Goal: Task Accomplishment & Management: Use online tool/utility

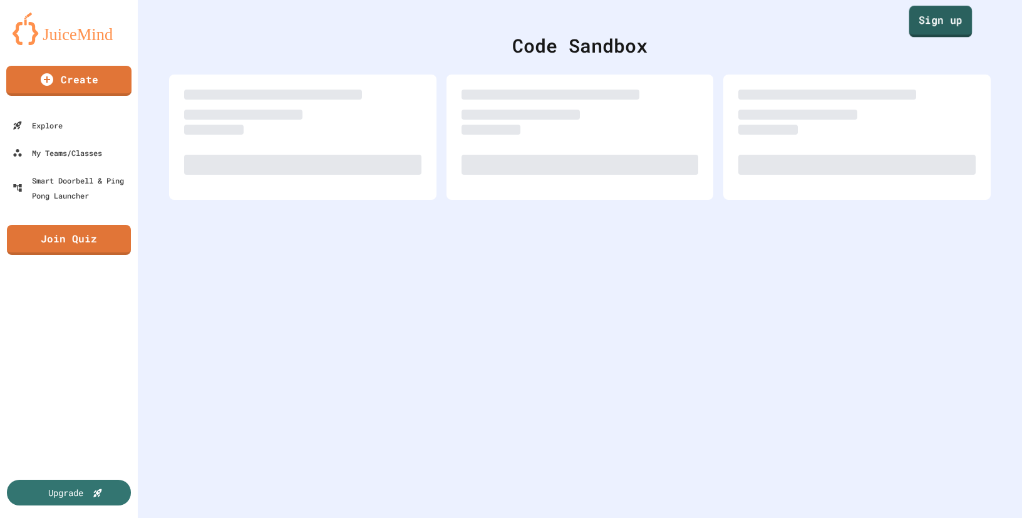
click at [938, 13] on link "Sign up" at bounding box center [940, 21] width 63 height 31
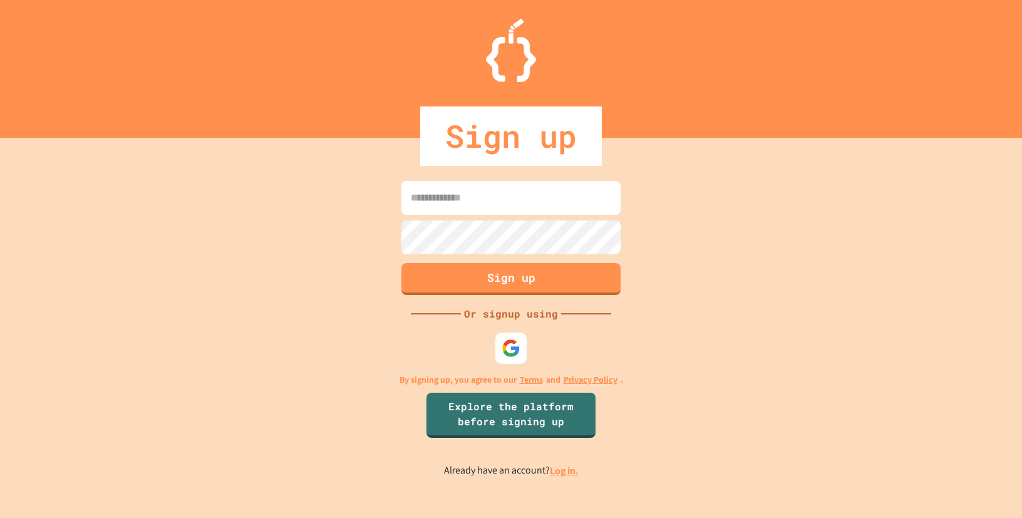
click at [559, 472] on link "Log in." at bounding box center [564, 470] width 29 height 13
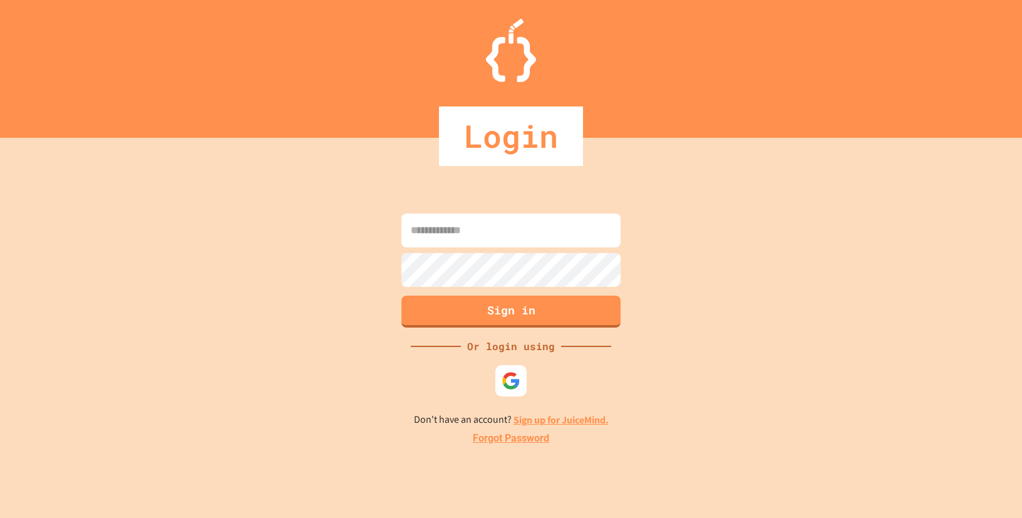
click at [463, 227] on input at bounding box center [510, 231] width 219 height 34
type input "**********"
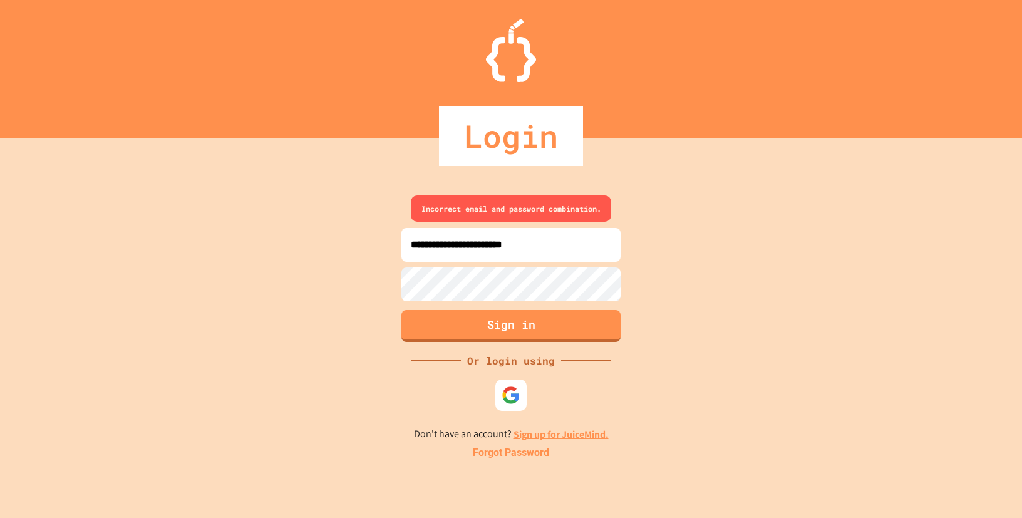
click at [376, 282] on div "**********" at bounding box center [511, 328] width 1022 height 380
click at [278, 277] on div "**********" at bounding box center [511, 328] width 1022 height 380
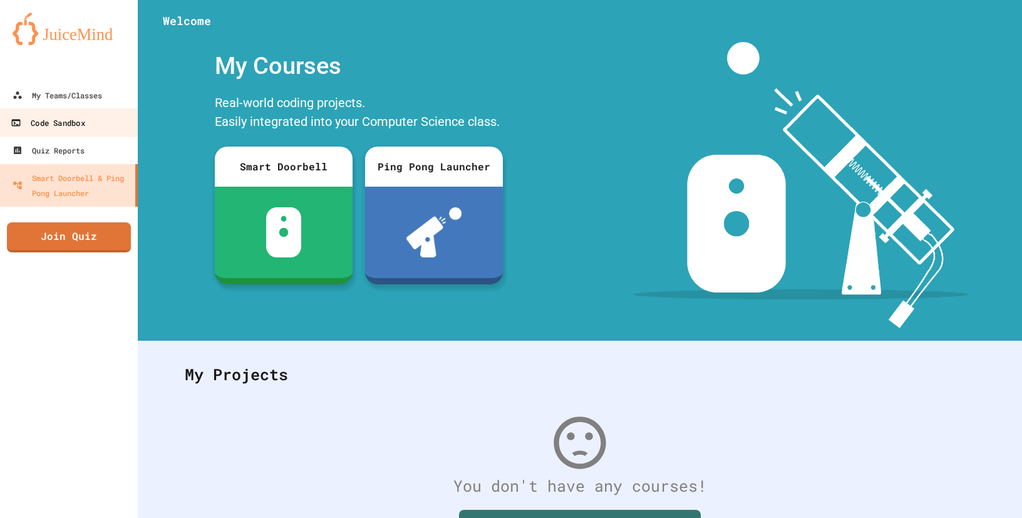
click at [73, 122] on div "Code Sandbox" at bounding box center [48, 123] width 74 height 16
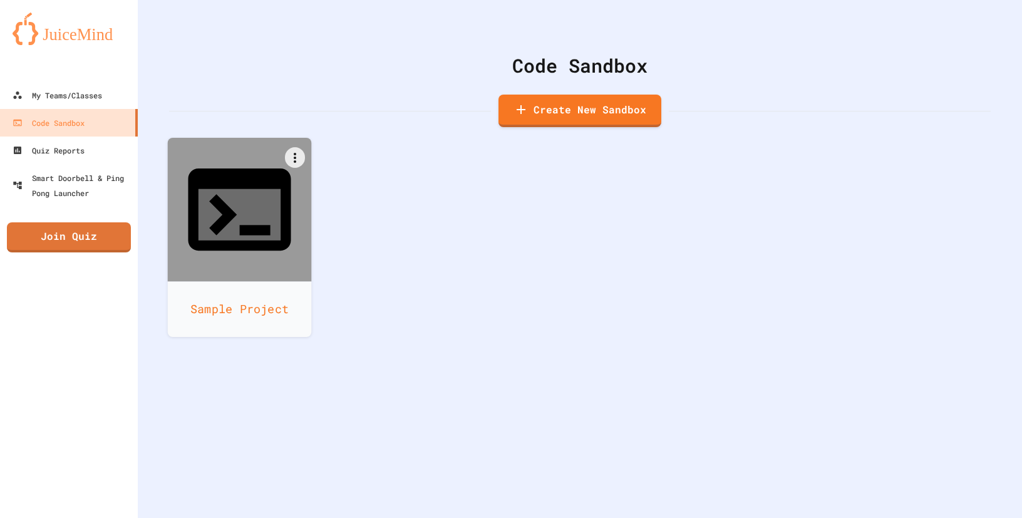
click at [212, 281] on div "Sample Project" at bounding box center [240, 309] width 144 height 56
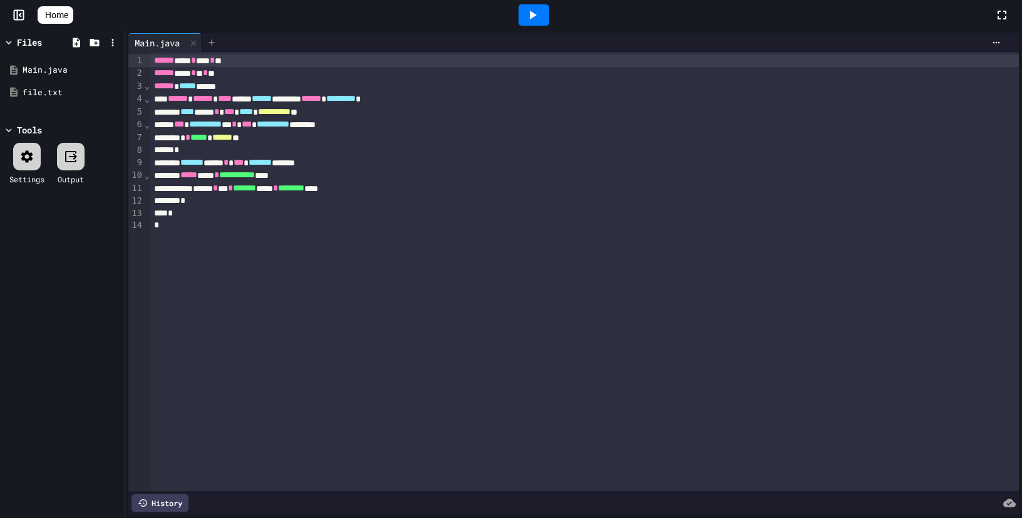
click at [208, 43] on div at bounding box center [212, 42] width 20 height 19
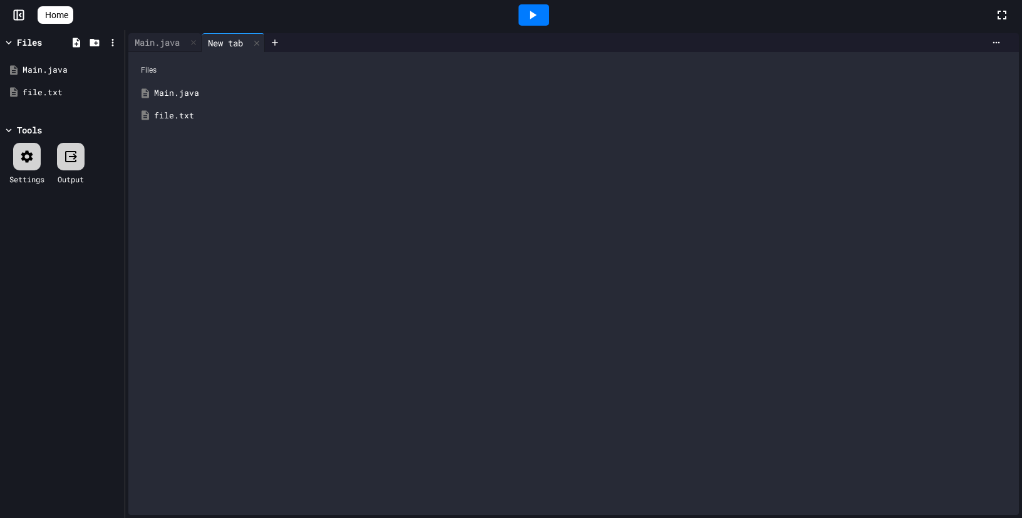
click at [165, 115] on div "file.txt" at bounding box center [582, 116] width 857 height 13
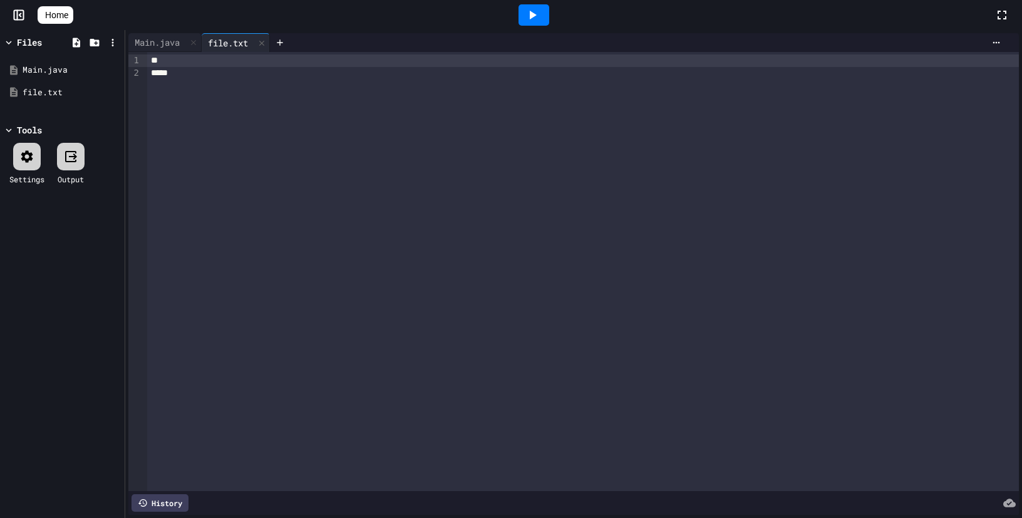
click at [538, 19] on icon at bounding box center [532, 15] width 15 height 15
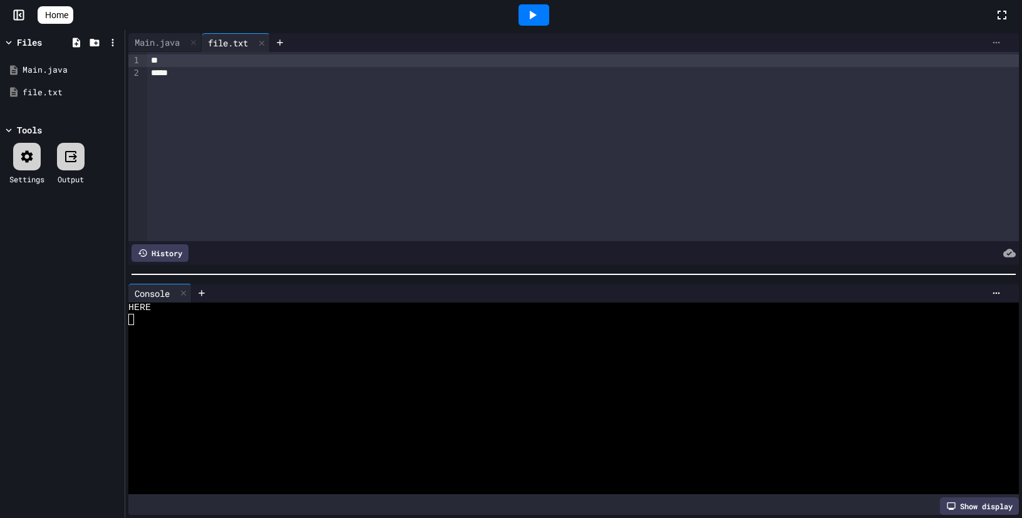
click at [996, 38] on icon at bounding box center [996, 43] width 10 height 10
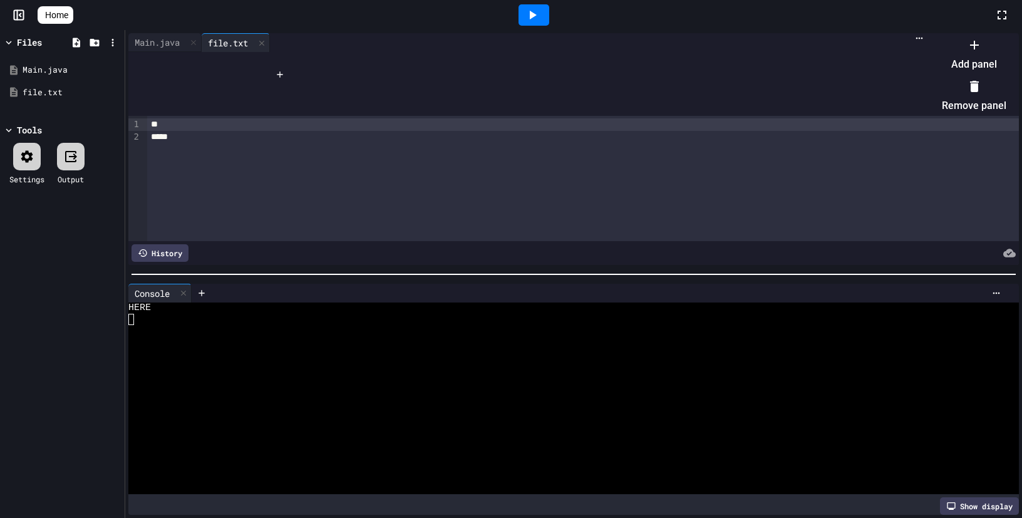
click at [968, 64] on li "Add panel" at bounding box center [974, 54] width 65 height 40
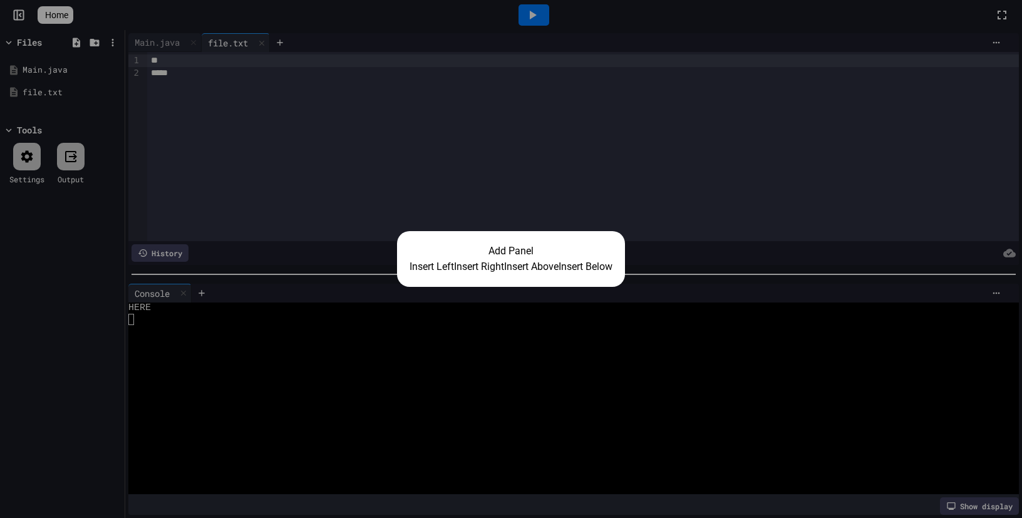
click at [460, 271] on button "Insert Right" at bounding box center [479, 266] width 50 height 15
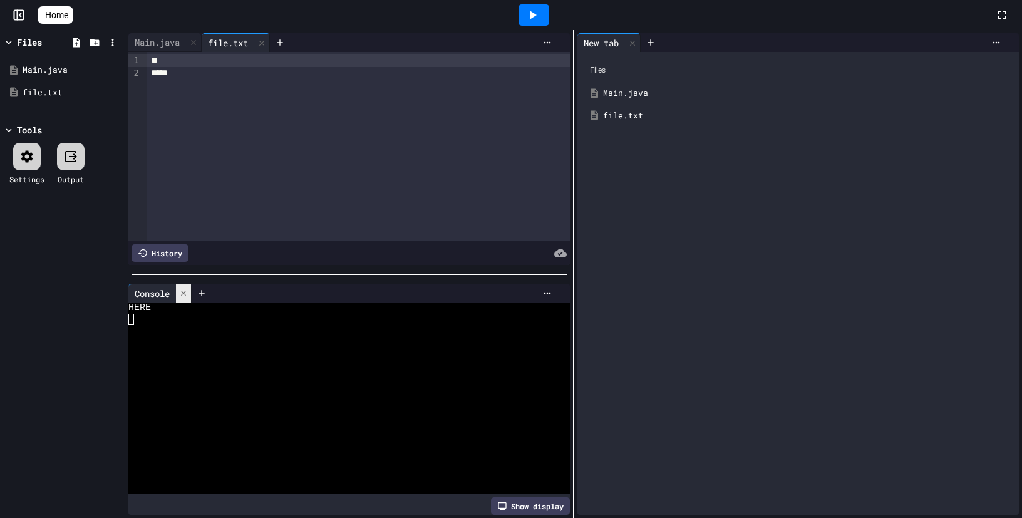
click at [187, 296] on icon at bounding box center [183, 293] width 9 height 9
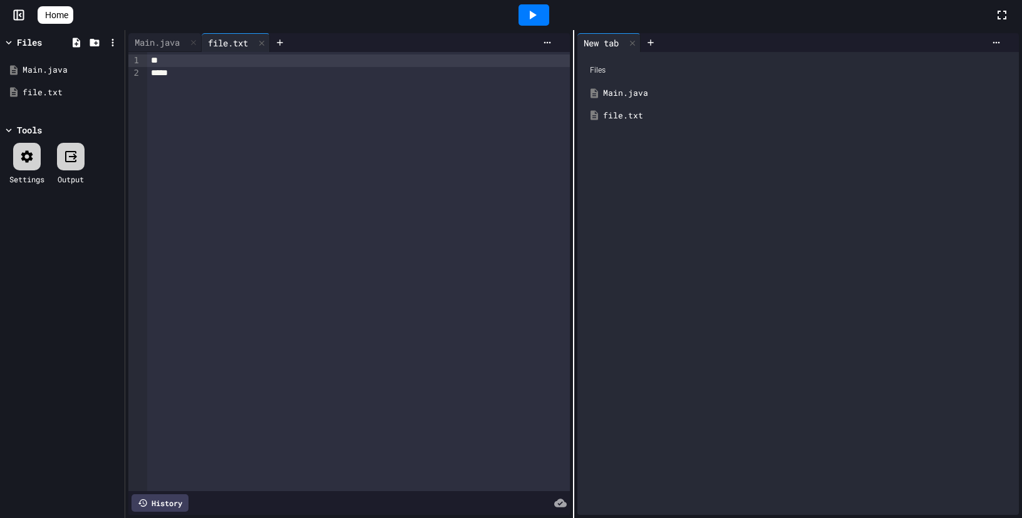
click at [620, 119] on div "file.txt" at bounding box center [807, 116] width 408 height 13
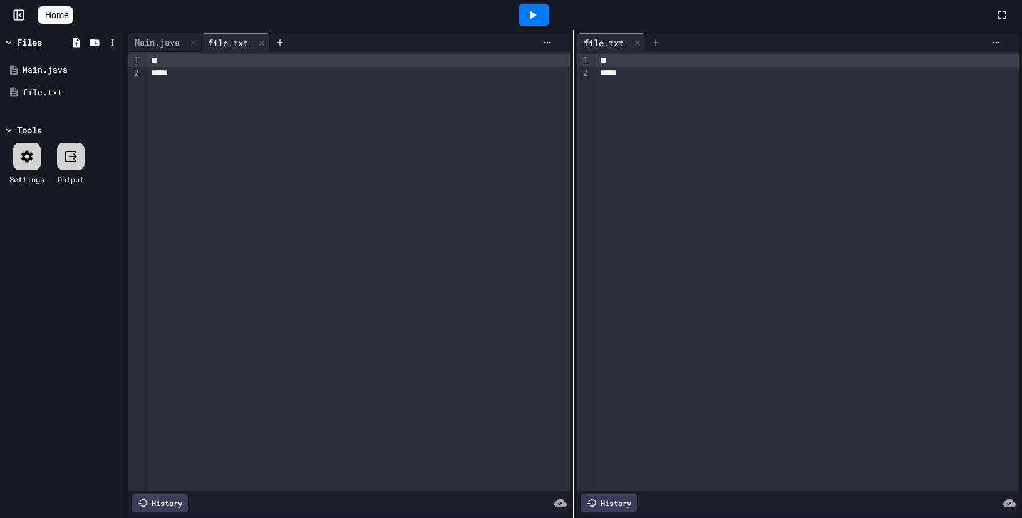
click at [656, 39] on icon at bounding box center [656, 43] width 10 height 10
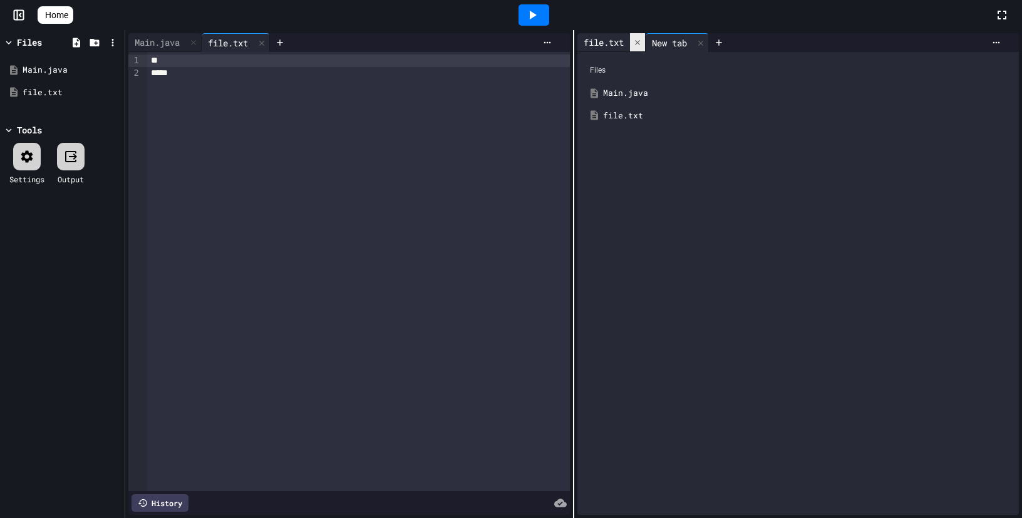
click at [638, 43] on icon at bounding box center [637, 41] width 5 height 5
click at [166, 52] on div "** *****" at bounding box center [358, 271] width 423 height 439
click at [167, 43] on div "Main.java" at bounding box center [157, 42] width 58 height 13
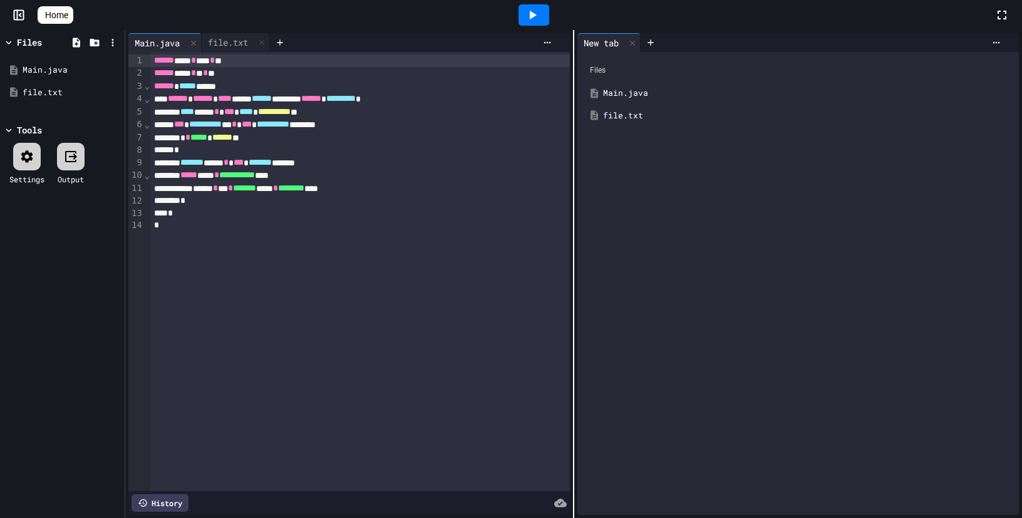
click at [540, 20] on icon at bounding box center [532, 15] width 15 height 15
